Goal: Task Accomplishment & Management: Complete application form

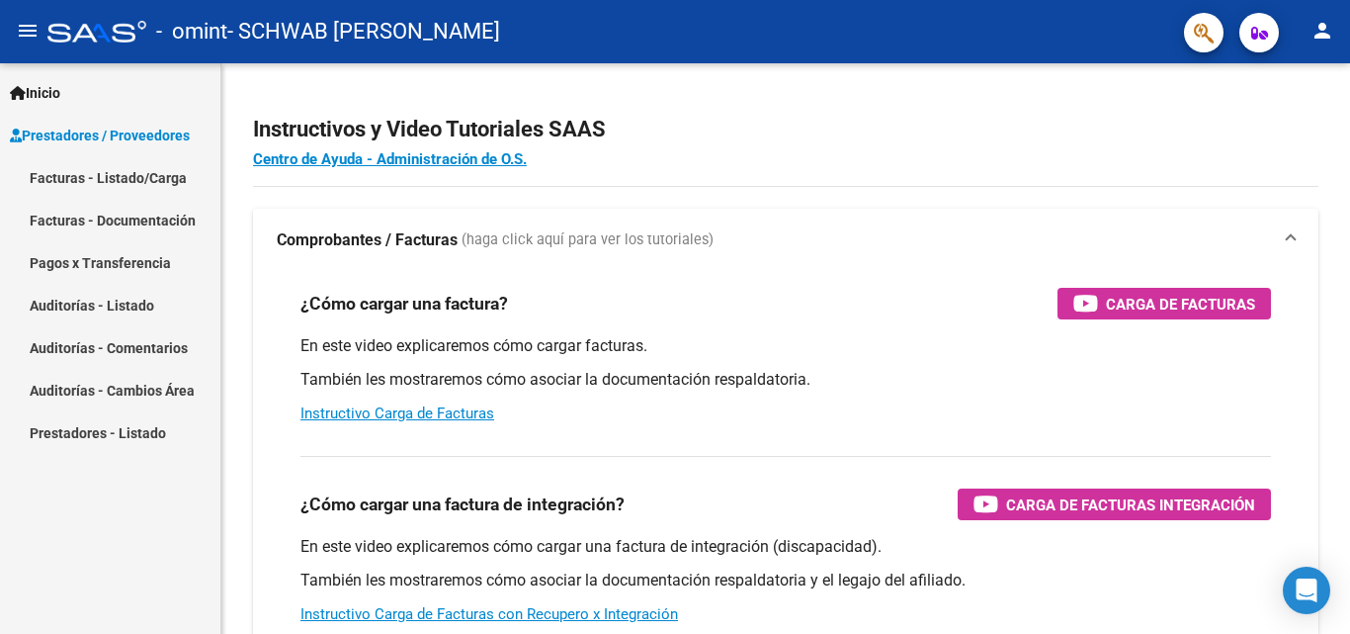
scroll to position [297, 0]
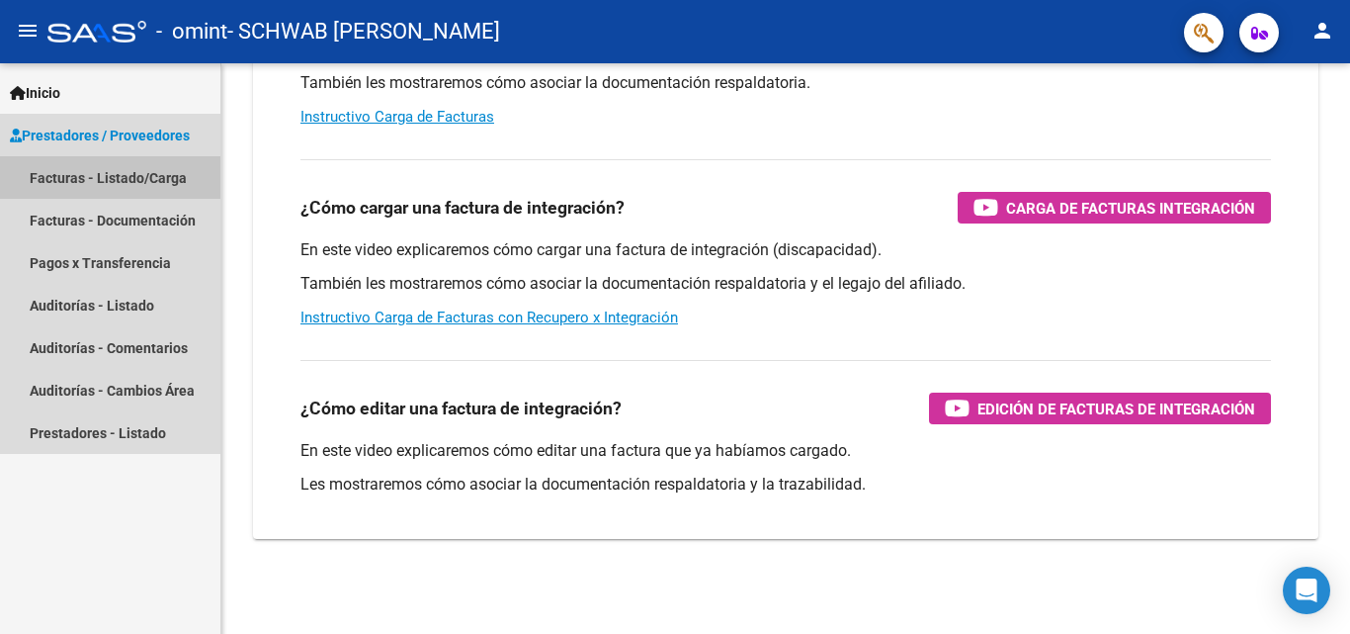
click at [94, 173] on link "Facturas - Listado/Carga" at bounding box center [110, 177] width 220 height 43
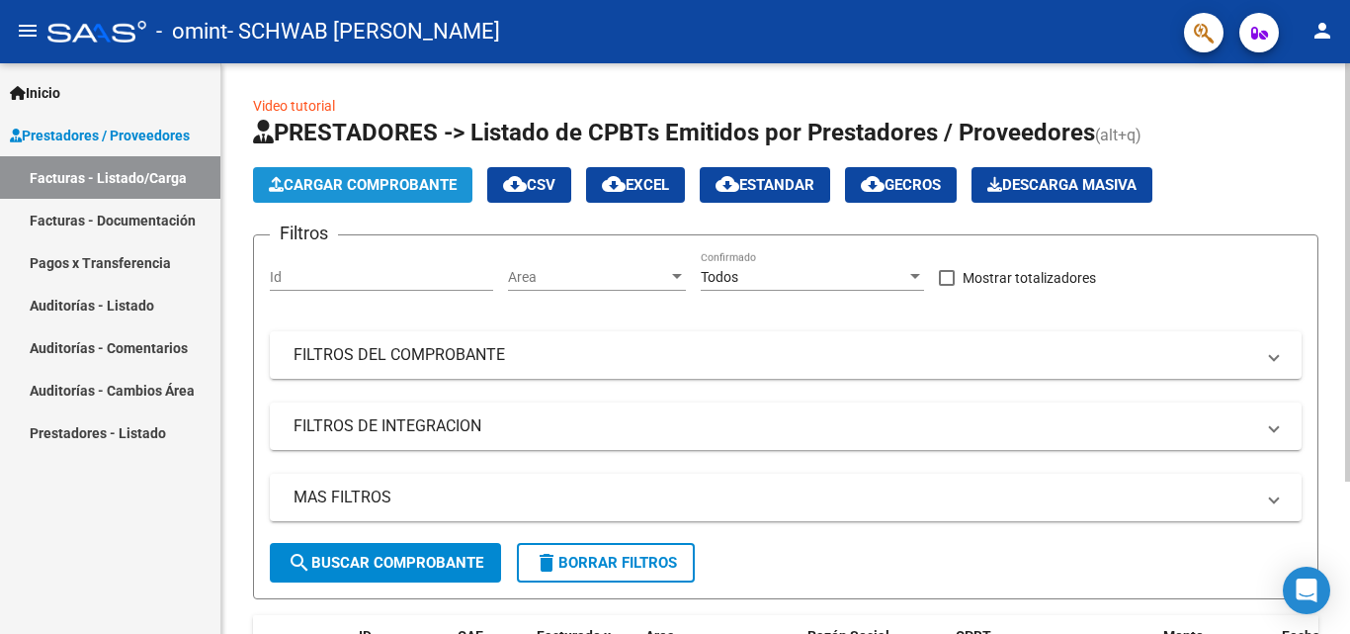
click at [339, 187] on span "Cargar Comprobante" at bounding box center [363, 185] width 188 height 18
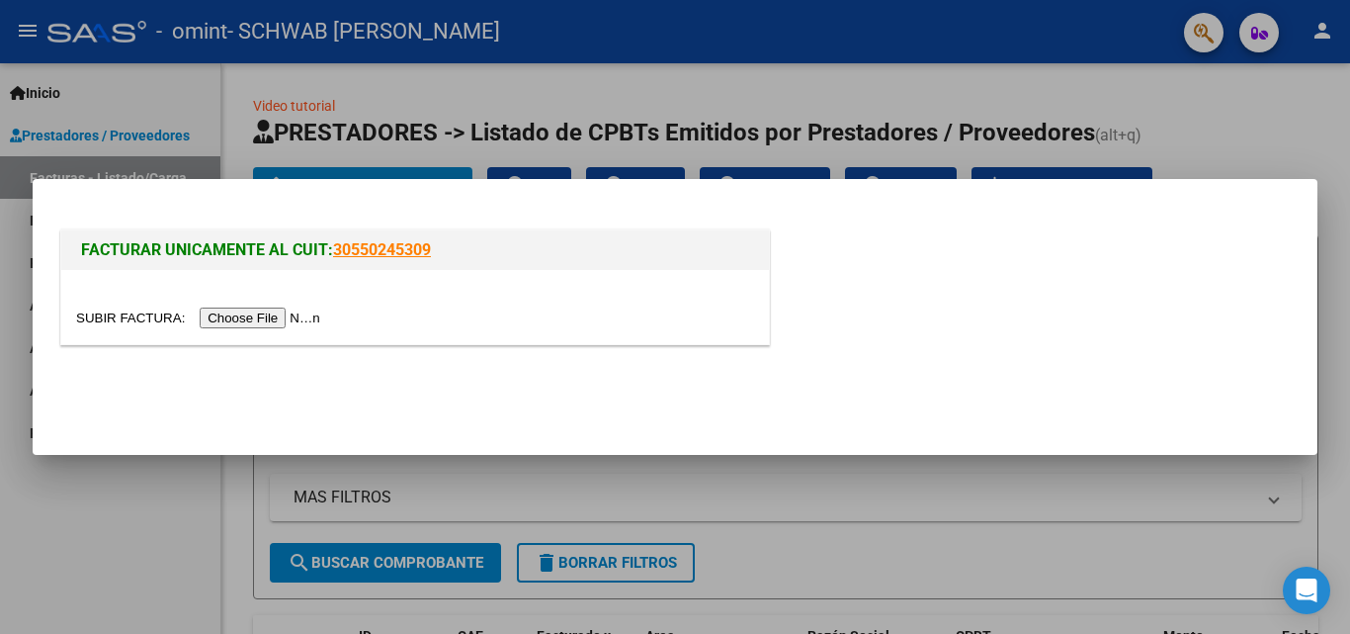
click at [295, 315] on input "file" at bounding box center [201, 317] width 250 height 21
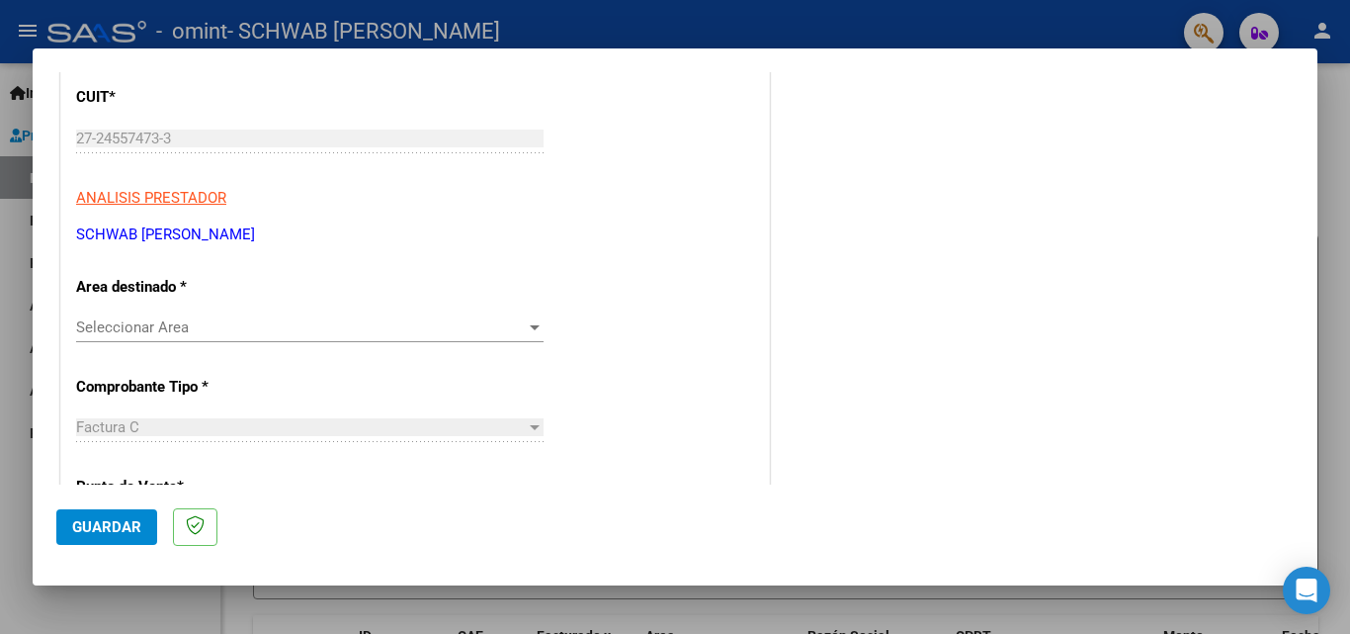
scroll to position [297, 0]
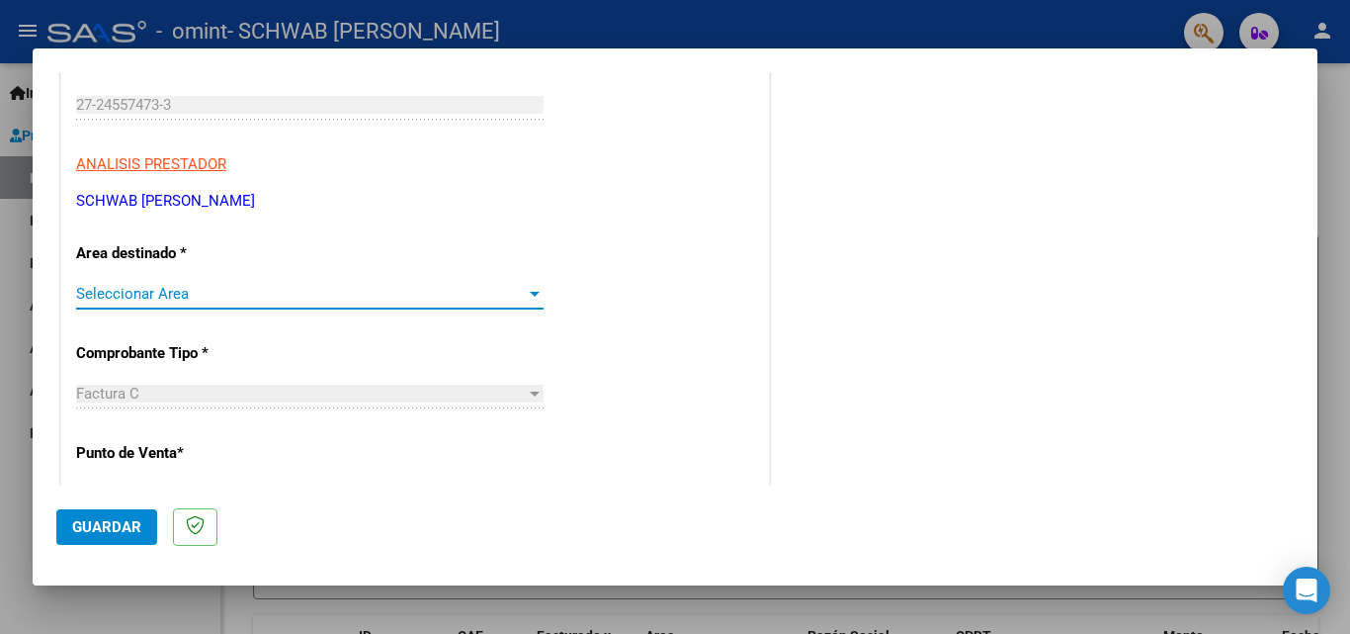
click at [211, 295] on span "Seleccionar Area" at bounding box center [301, 294] width 450 height 18
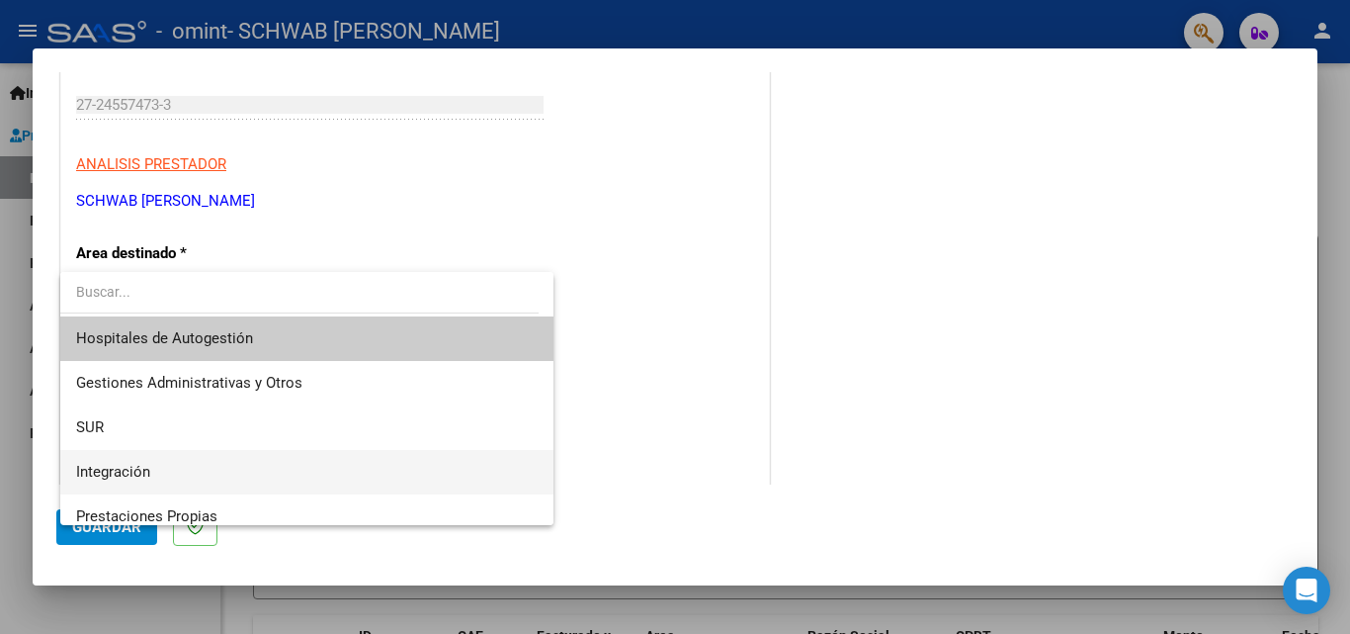
click at [164, 462] on span "Integración" at bounding box center [307, 472] width 462 height 44
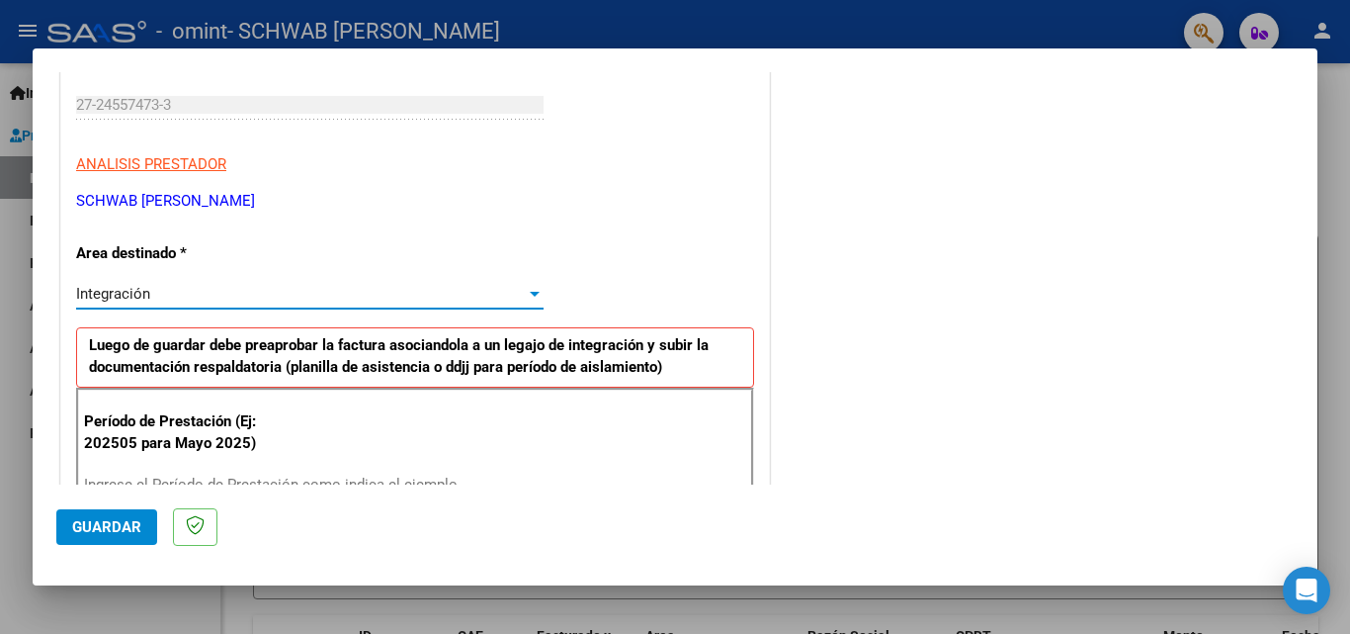
scroll to position [395, 0]
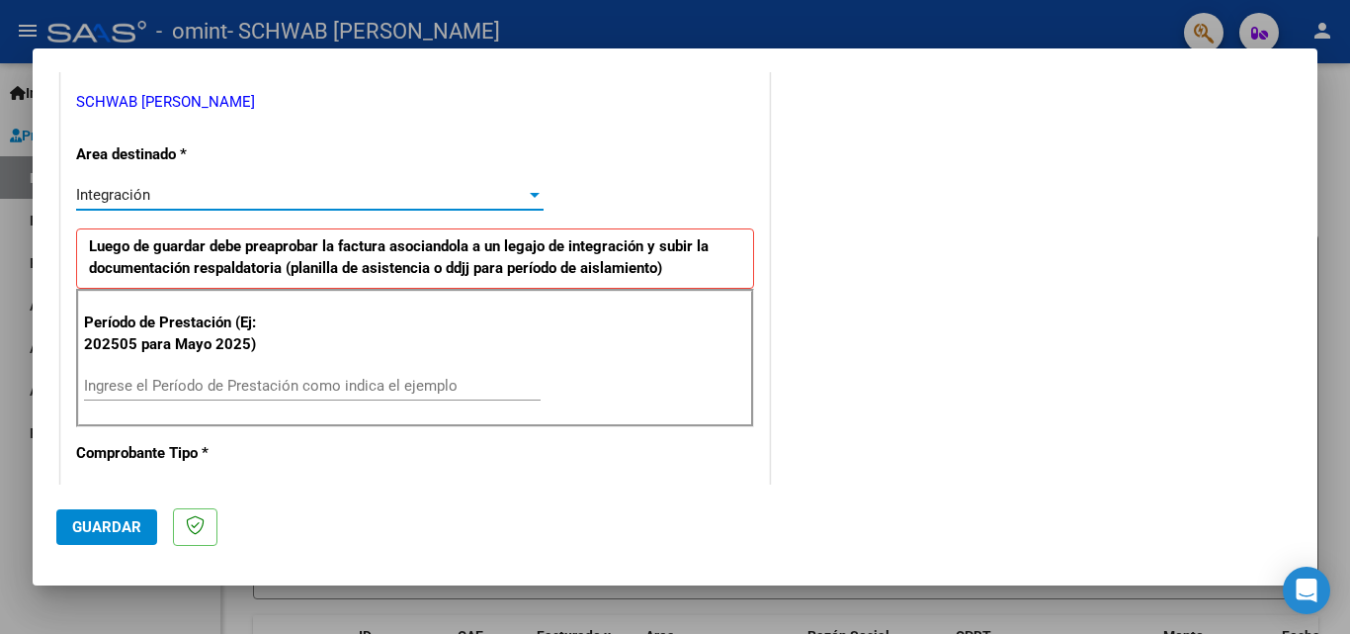
click at [141, 384] on input "Ingrese el Período de Prestación como indica el ejemplo" at bounding box center [312, 386] width 457 height 18
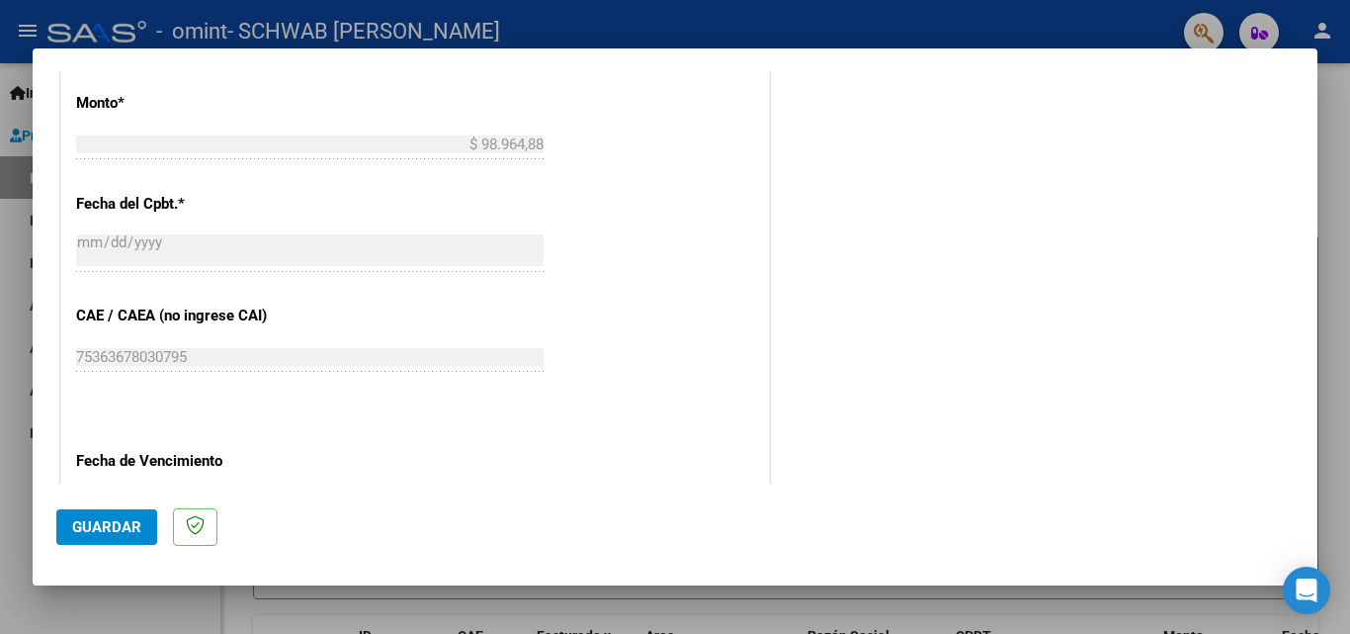
scroll to position [1186, 0]
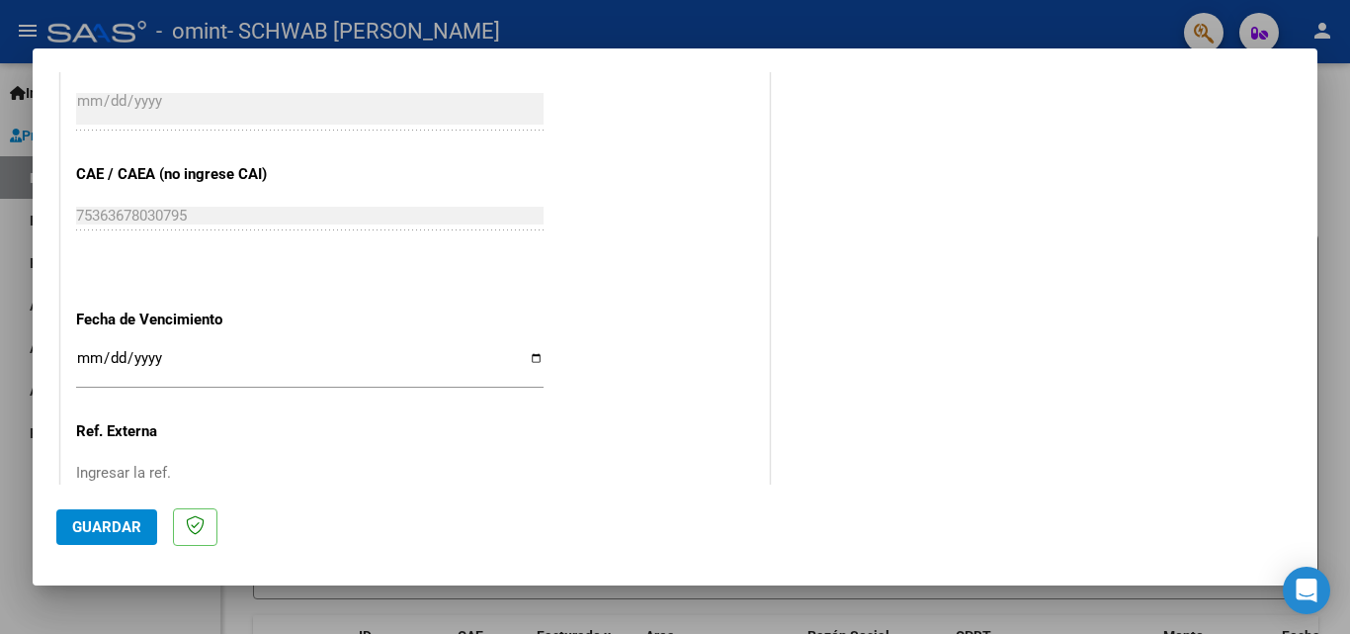
type input "202508"
drag, startPoint x: 88, startPoint y: 357, endPoint x: 122, endPoint y: 365, distance: 34.5
click at [103, 361] on input "Ingresar la fecha" at bounding box center [310, 366] width 468 height 32
click at [534, 357] on input "Ingresar la fecha" at bounding box center [310, 366] width 468 height 32
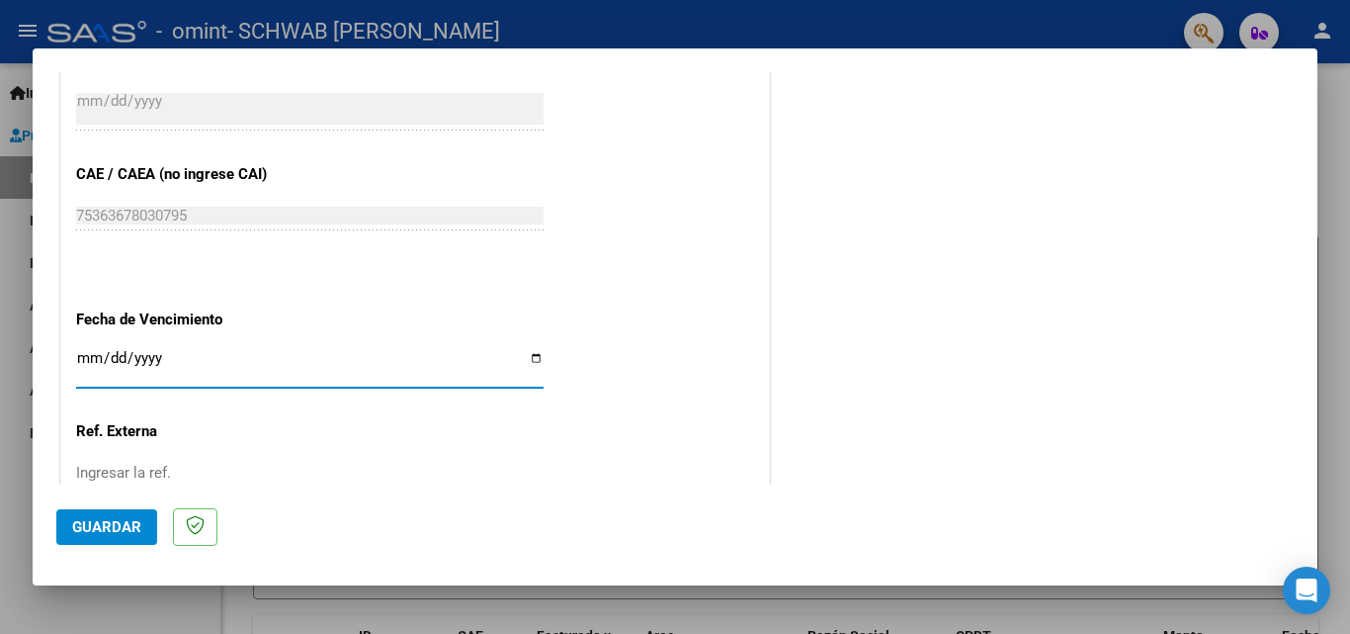
type input "[DATE]"
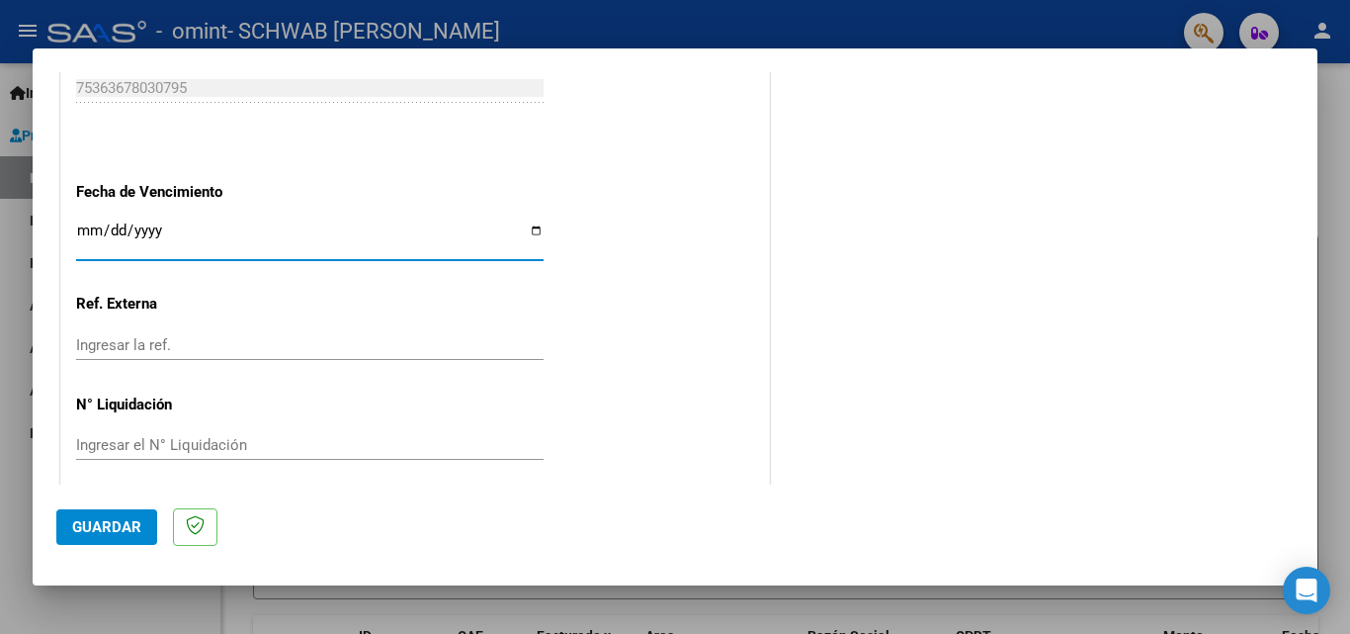
scroll to position [1327, 0]
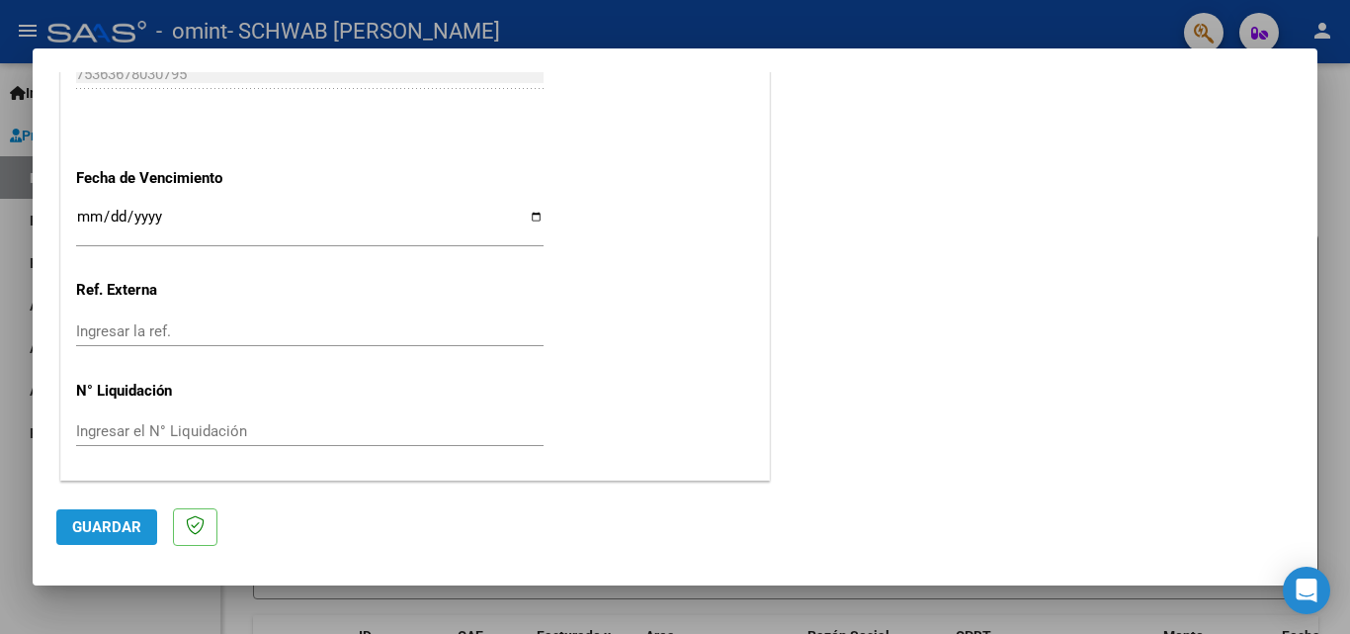
click at [137, 524] on span "Guardar" at bounding box center [106, 527] width 69 height 18
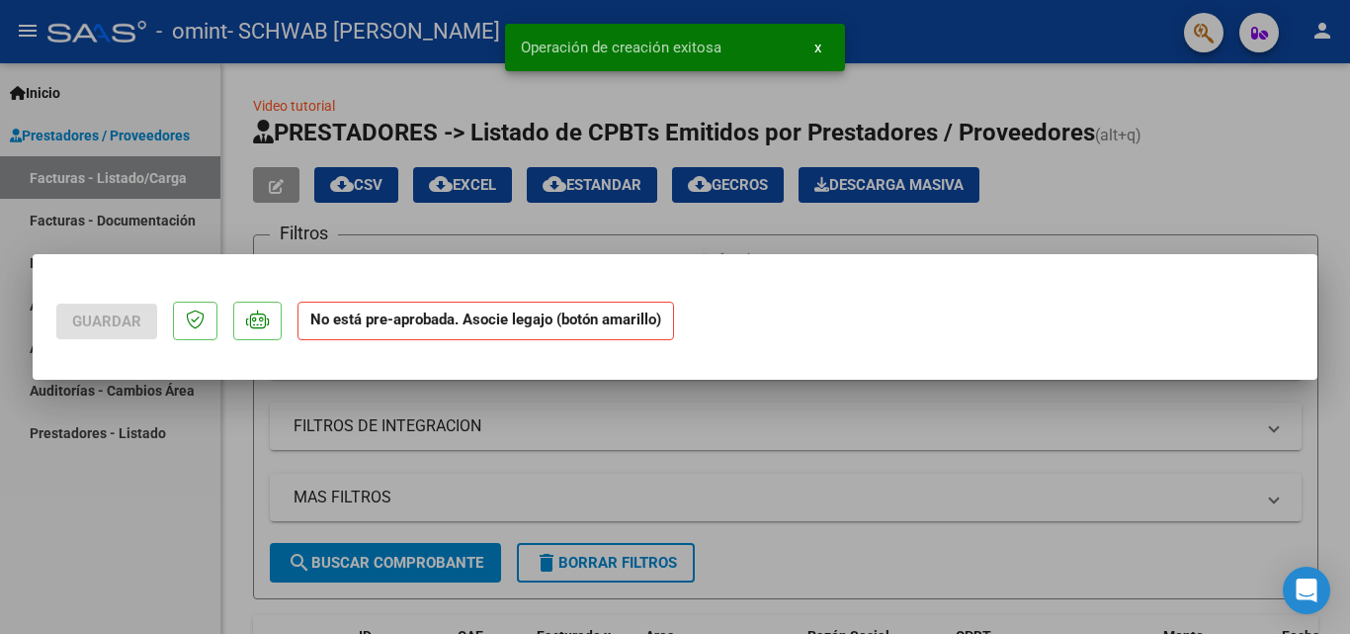
scroll to position [0, 0]
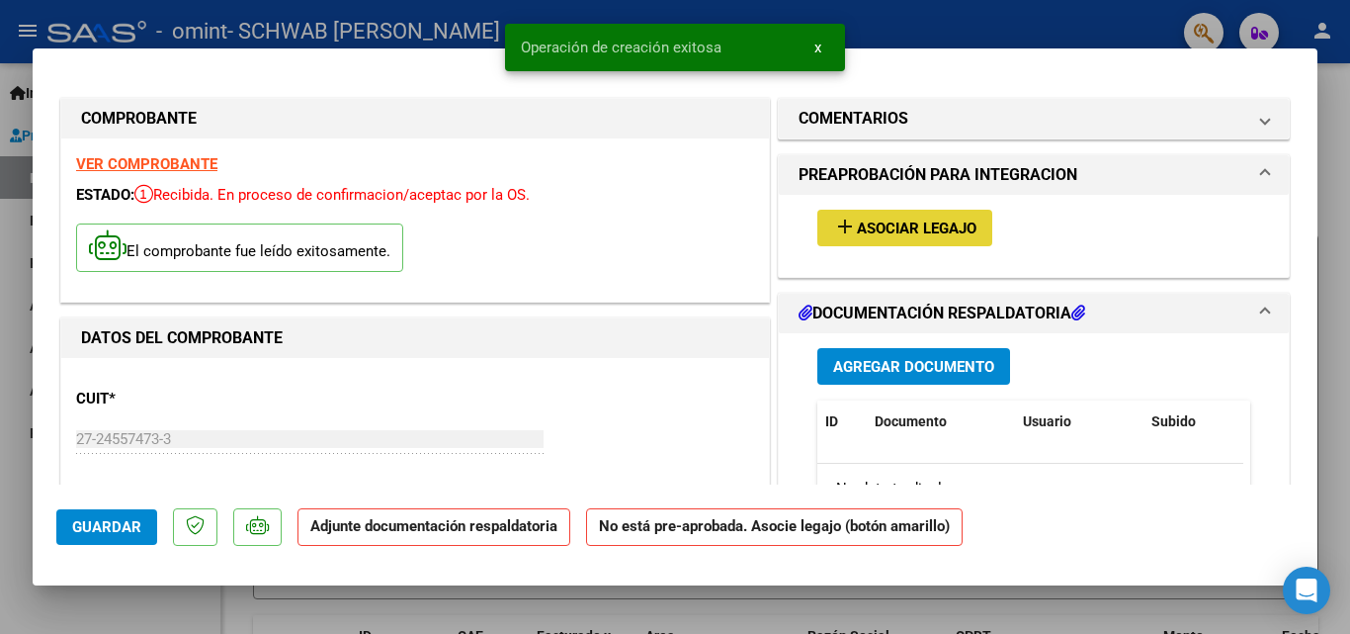
click at [936, 221] on span "Asociar Legajo" at bounding box center [917, 228] width 120 height 18
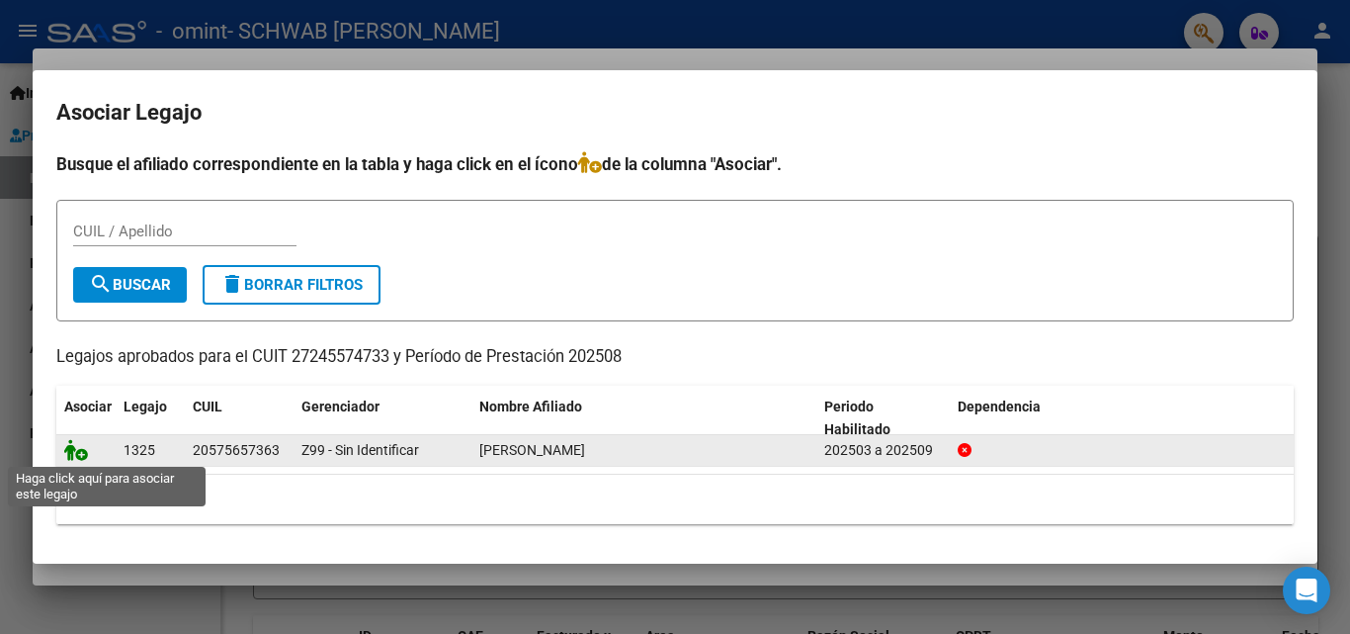
click at [77, 448] on icon at bounding box center [76, 450] width 24 height 22
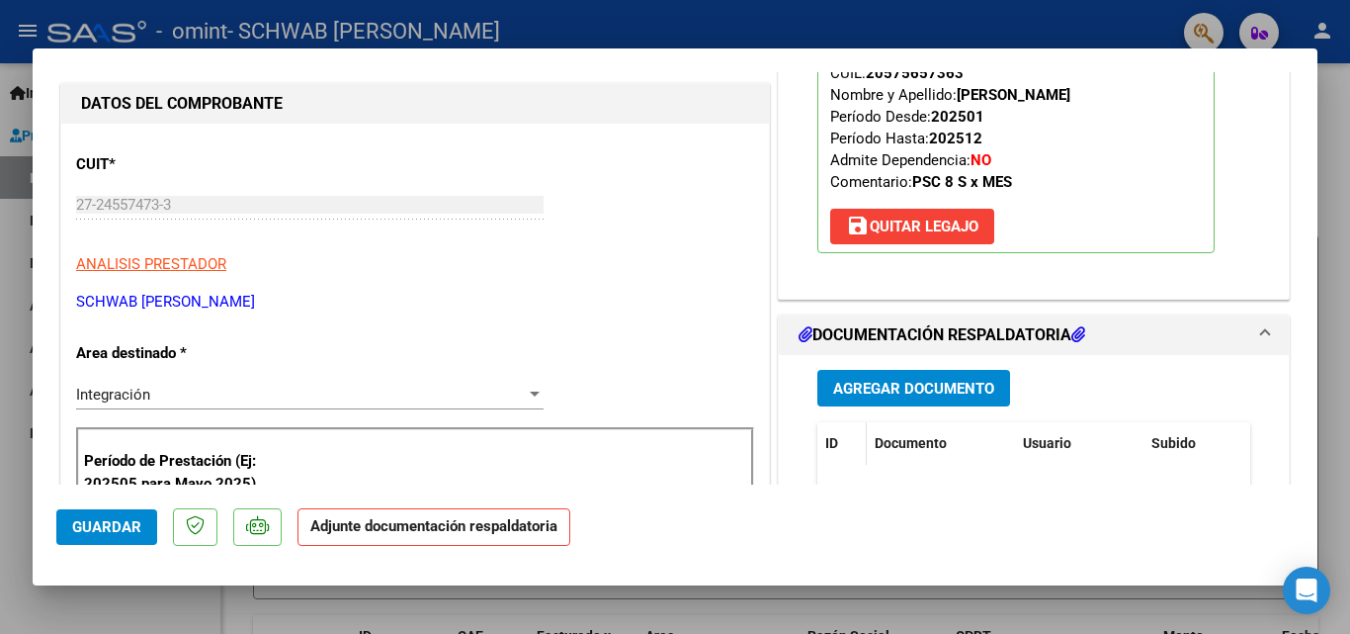
scroll to position [297, 0]
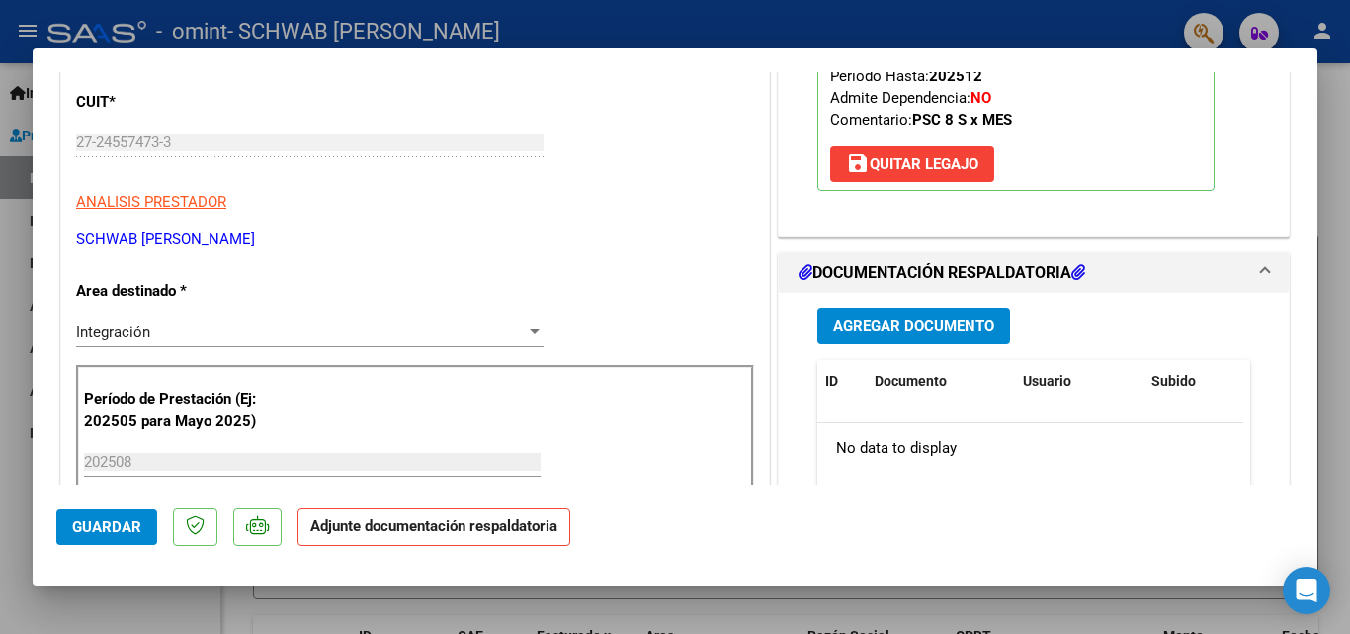
click at [873, 337] on button "Agregar Documento" at bounding box center [913, 325] width 193 height 37
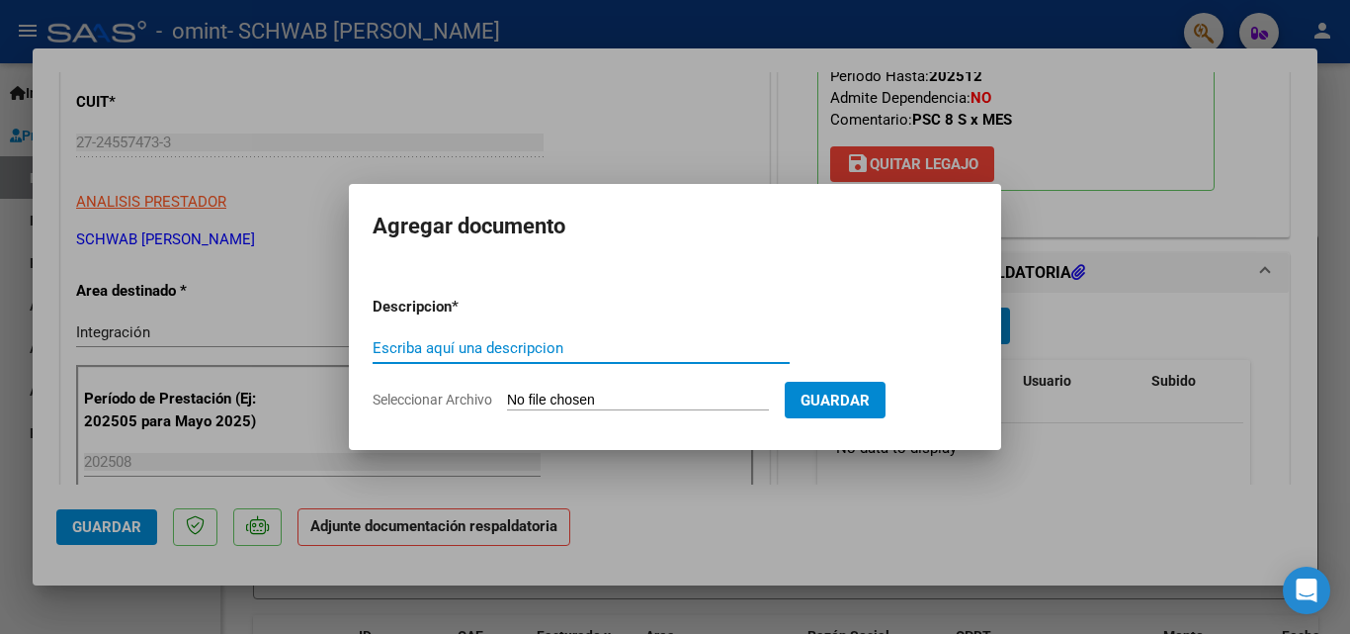
click at [478, 352] on input "Escriba aquí una descripcion" at bounding box center [581, 348] width 417 height 18
type input "planilla de asistencia agosto"
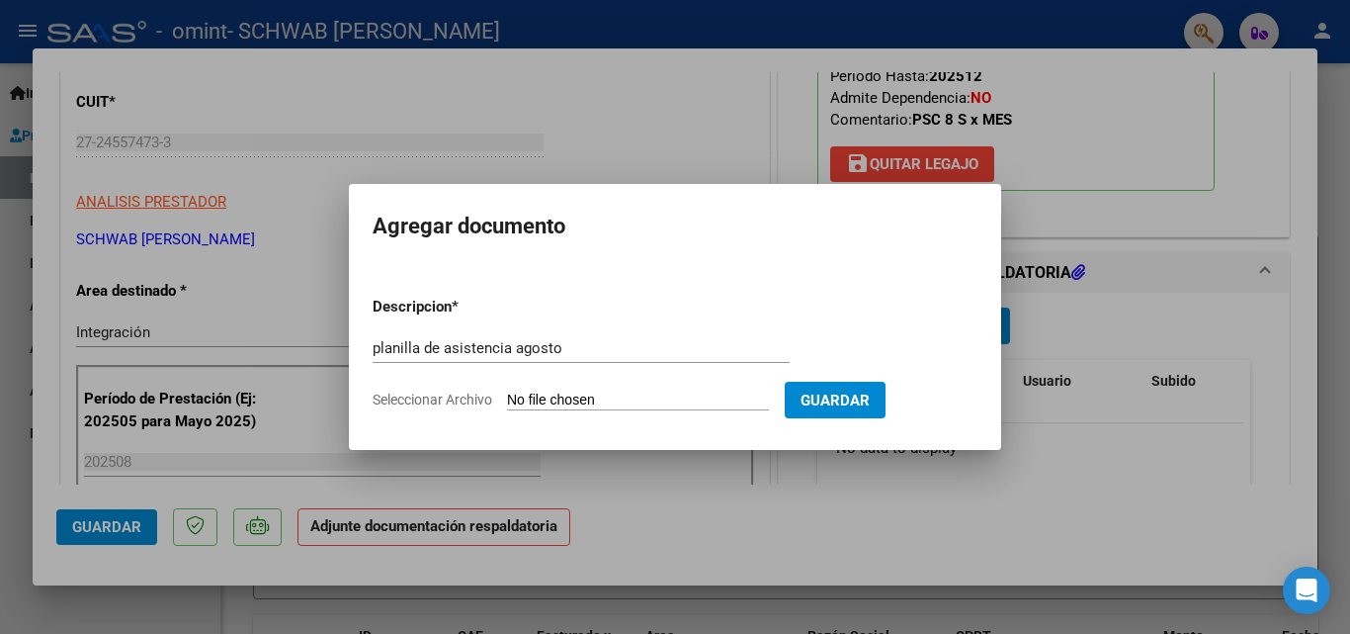
click at [716, 399] on input "Seleccionar Archivo" at bounding box center [638, 400] width 262 height 19
type input "C:\fakepath\doliani agosto omint.pdf"
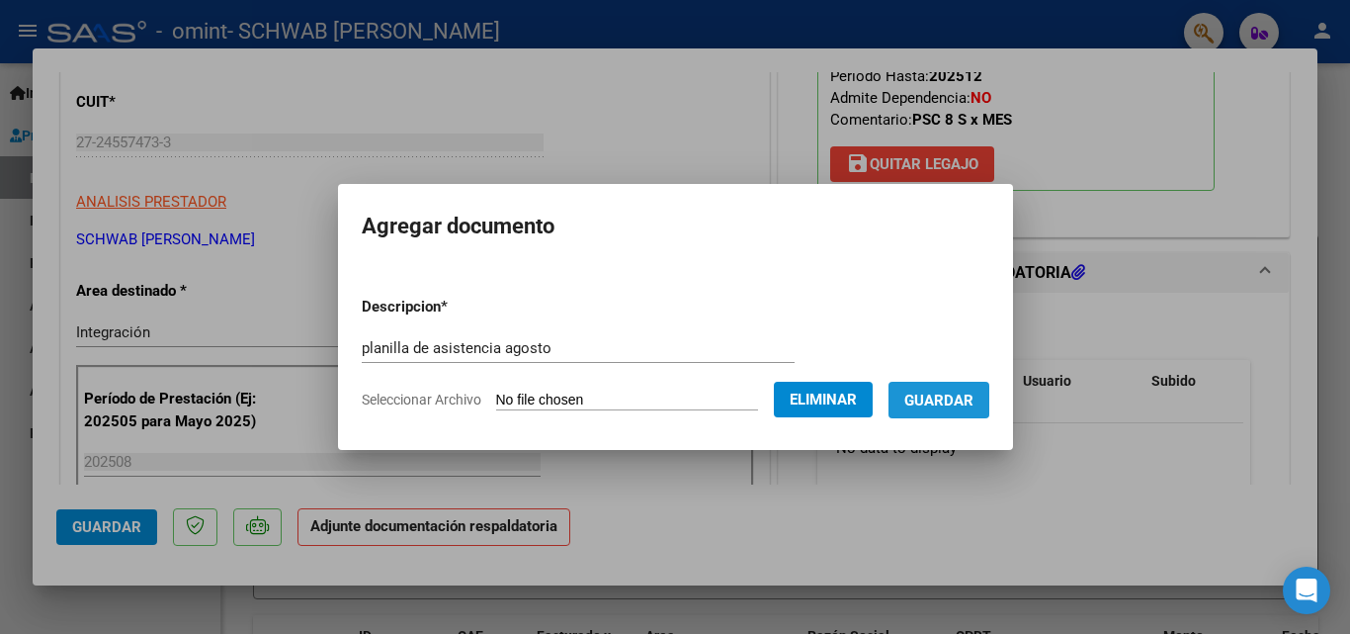
click at [952, 392] on span "Guardar" at bounding box center [938, 400] width 69 height 18
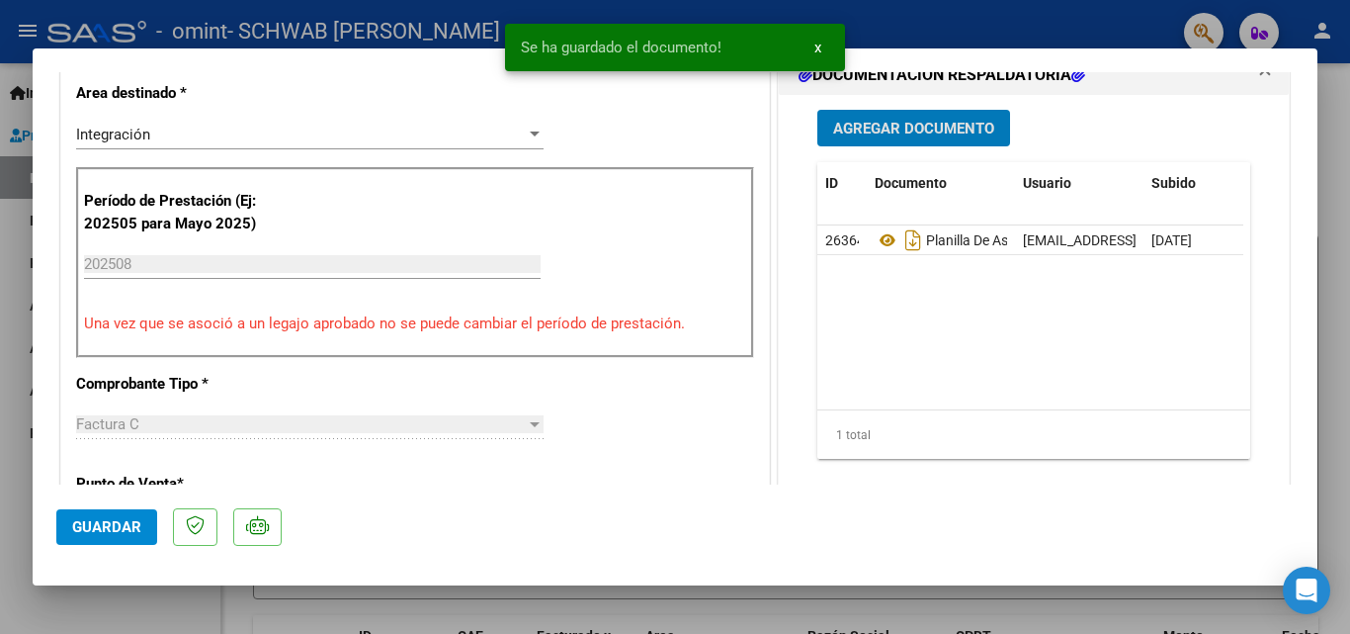
scroll to position [791, 0]
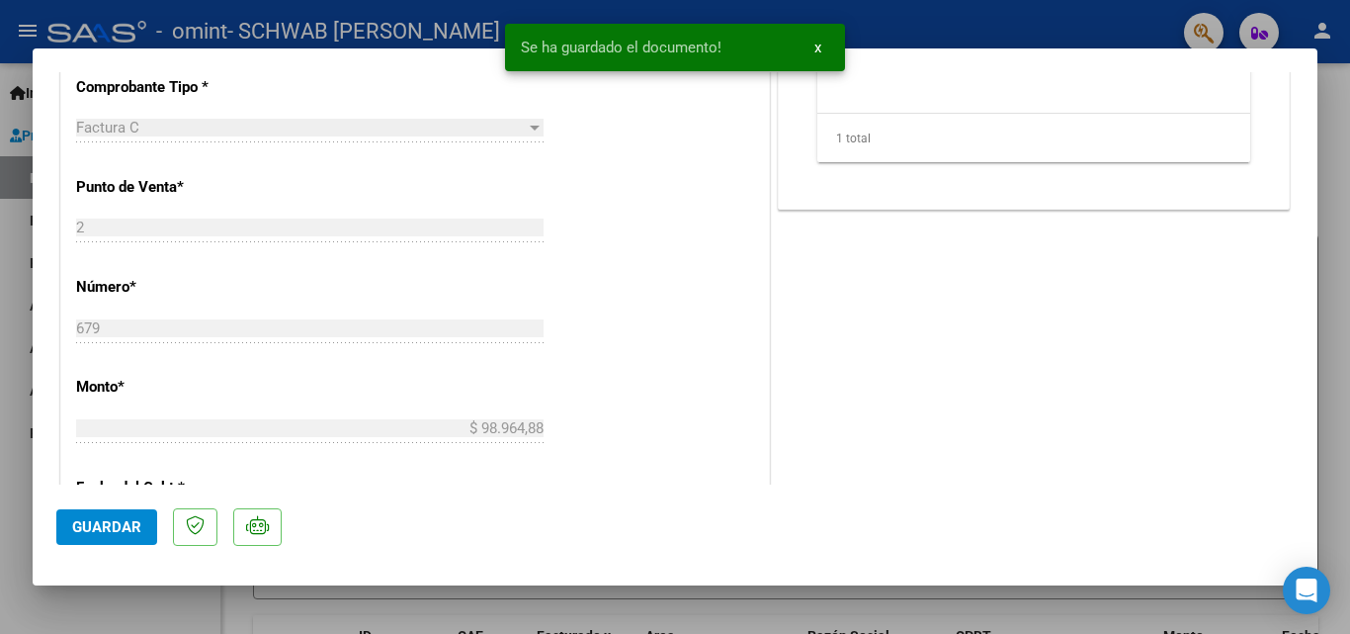
click at [108, 529] on span "Guardar" at bounding box center [106, 527] width 69 height 18
click at [817, 48] on span "x" at bounding box center [817, 48] width 7 height 18
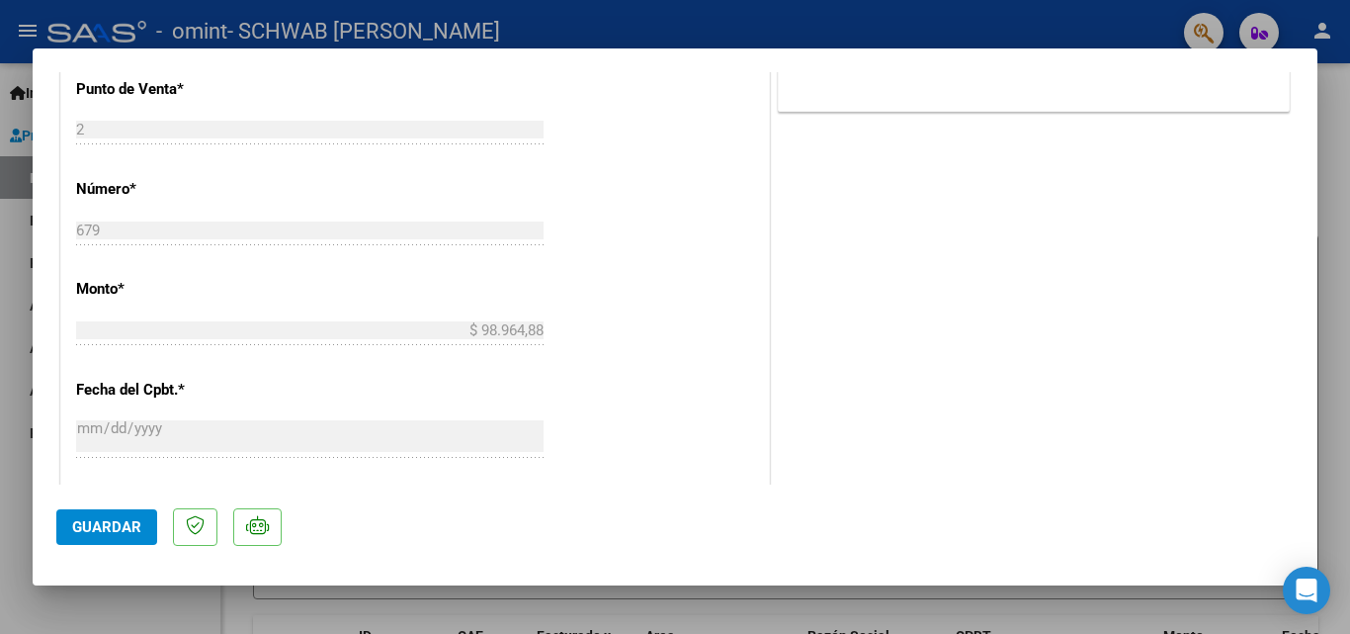
scroll to position [890, 0]
drag, startPoint x: 22, startPoint y: 19, endPoint x: 32, endPoint y: 38, distance: 21.2
click at [22, 27] on div at bounding box center [675, 317] width 1350 height 634
click at [30, 39] on mat-icon "menu" at bounding box center [28, 31] width 24 height 24
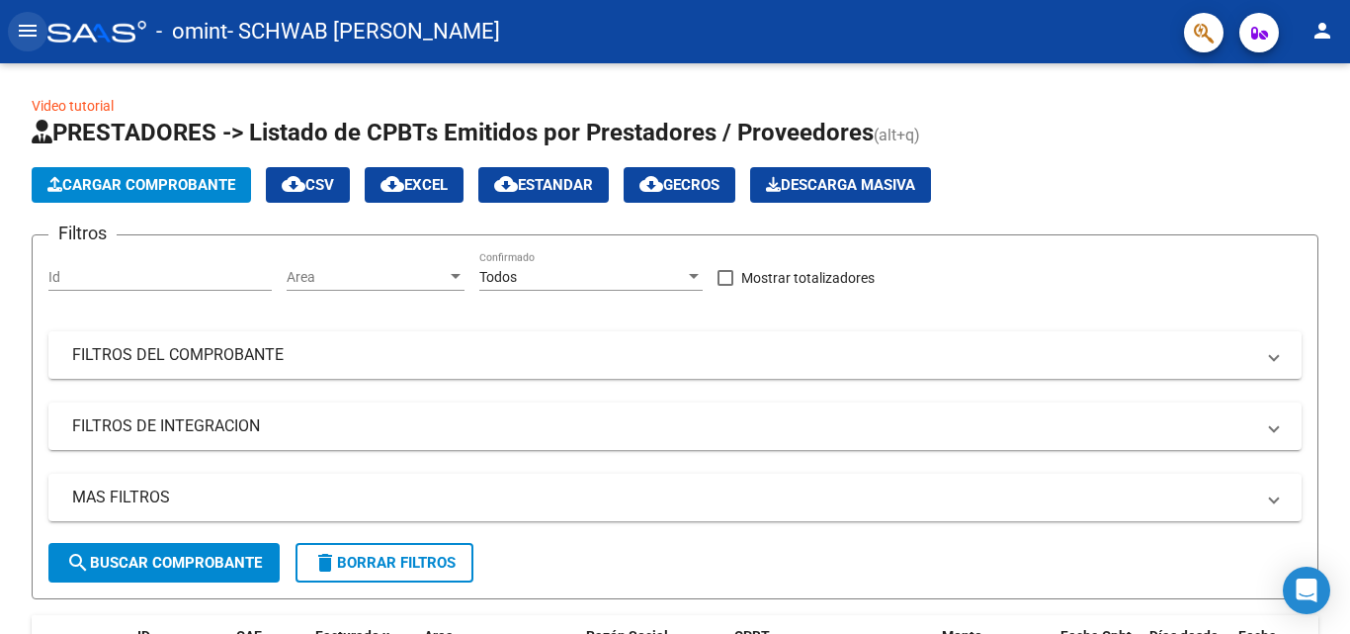
click at [42, 23] on button "menu" at bounding box center [28, 32] width 40 height 40
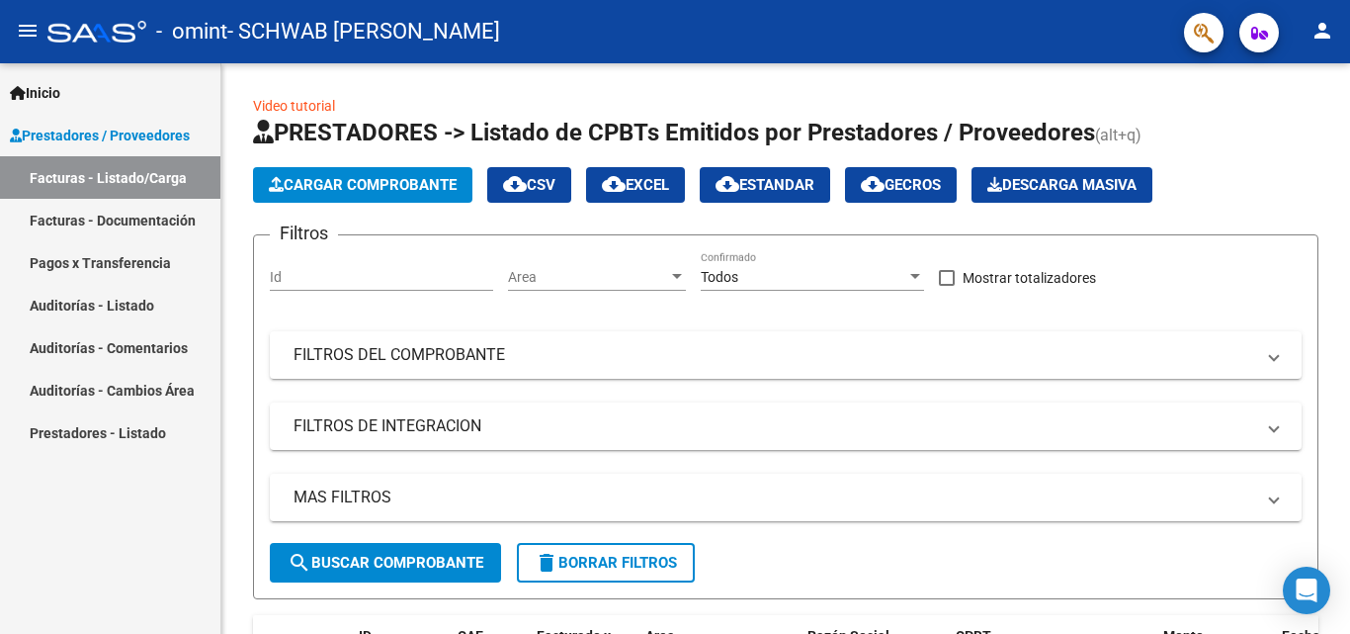
click at [81, 214] on link "Facturas - Documentación" at bounding box center [110, 220] width 220 height 43
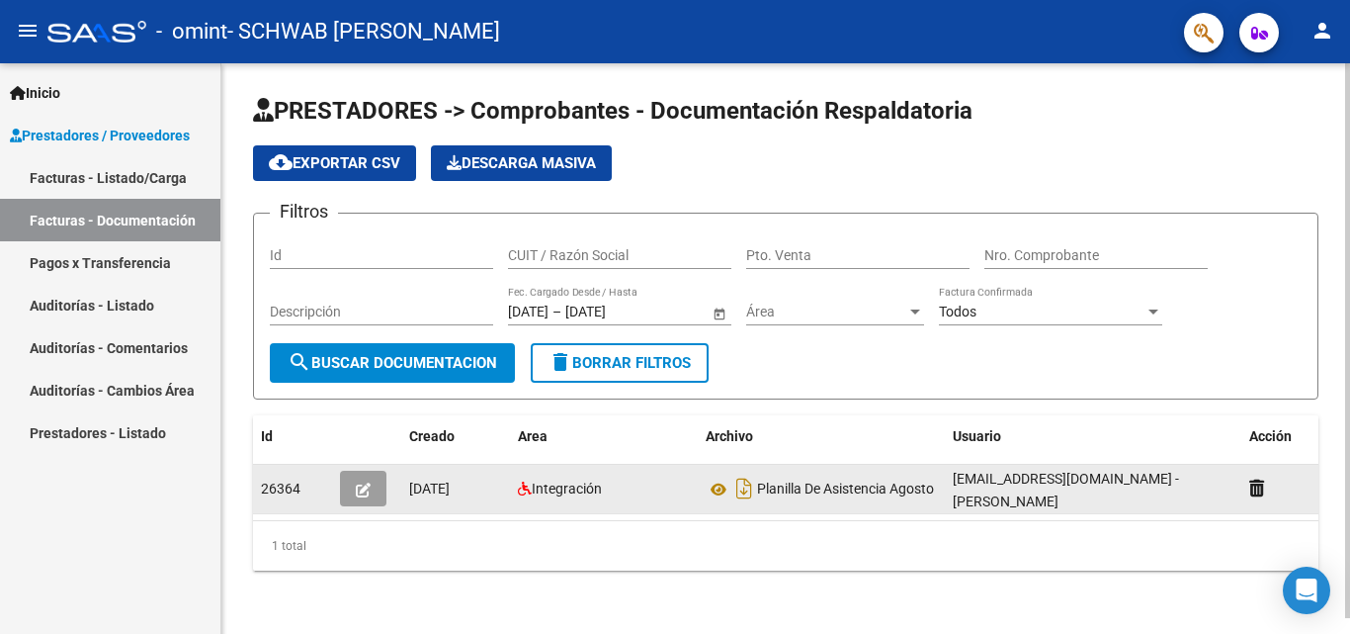
click at [352, 488] on button "button" at bounding box center [363, 488] width 46 height 36
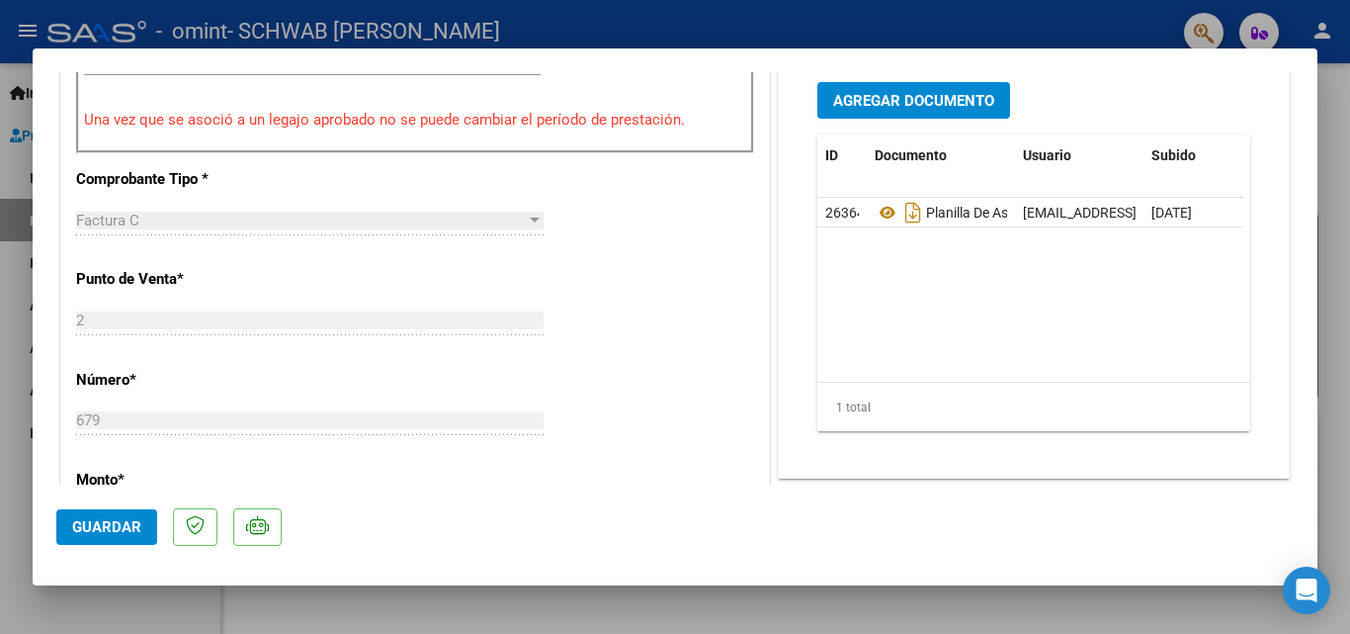
scroll to position [593, 0]
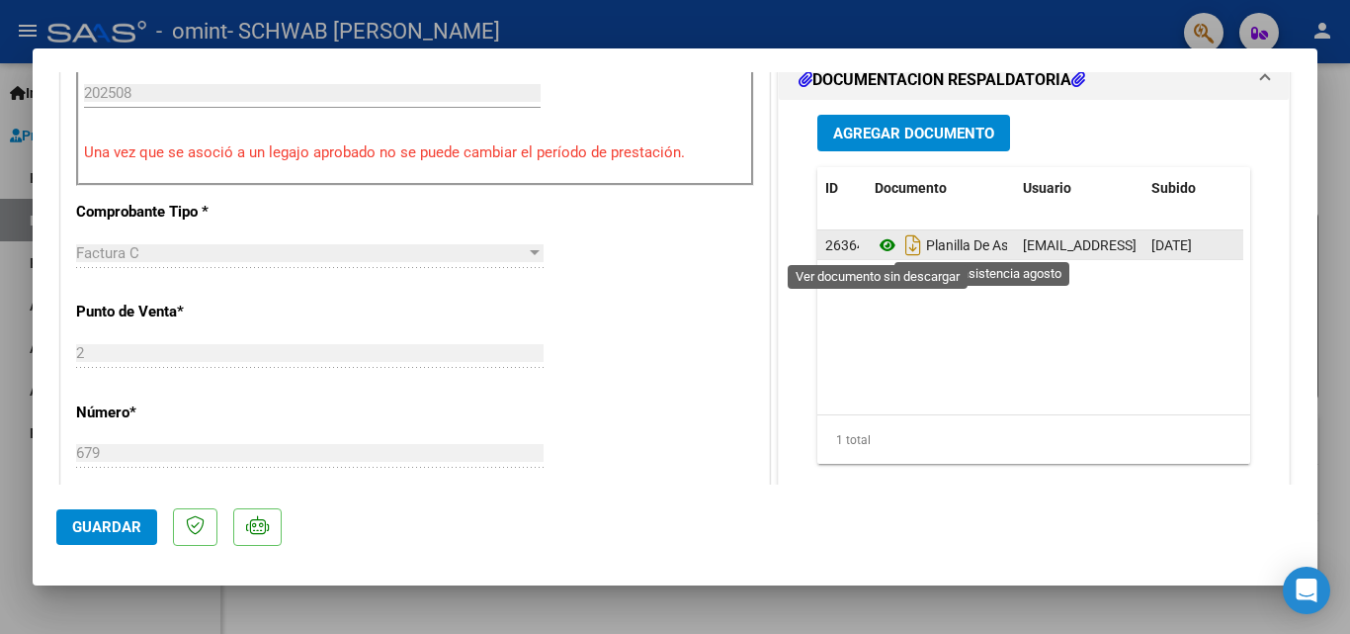
click at [882, 243] on icon at bounding box center [888, 245] width 26 height 24
